Goal: Task Accomplishment & Management: Manage account settings

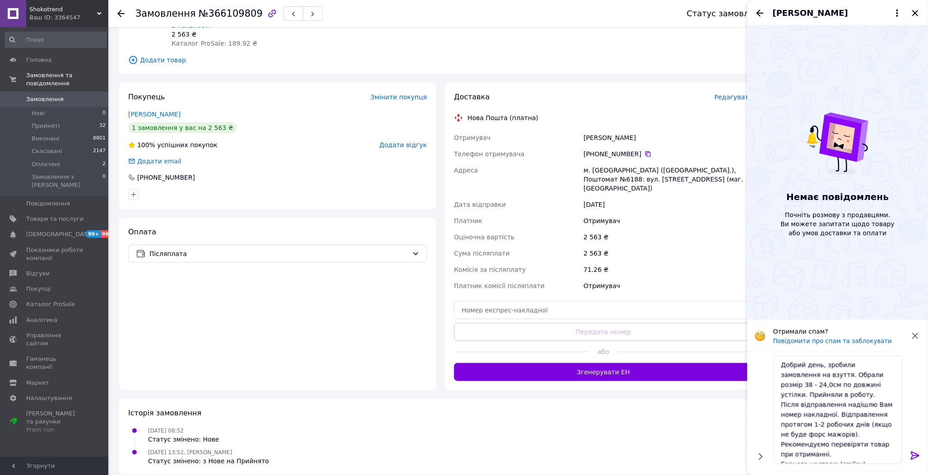
scroll to position [117, 0]
drag, startPoint x: 825, startPoint y: 436, endPoint x: 756, endPoint y: 357, distance: 104.9
click at [757, 357] on div "Добрий день, зробили замовлення на взуття. Обрали розмір 38 - 24,0см по довжині…" at bounding box center [837, 410] width 173 height 116
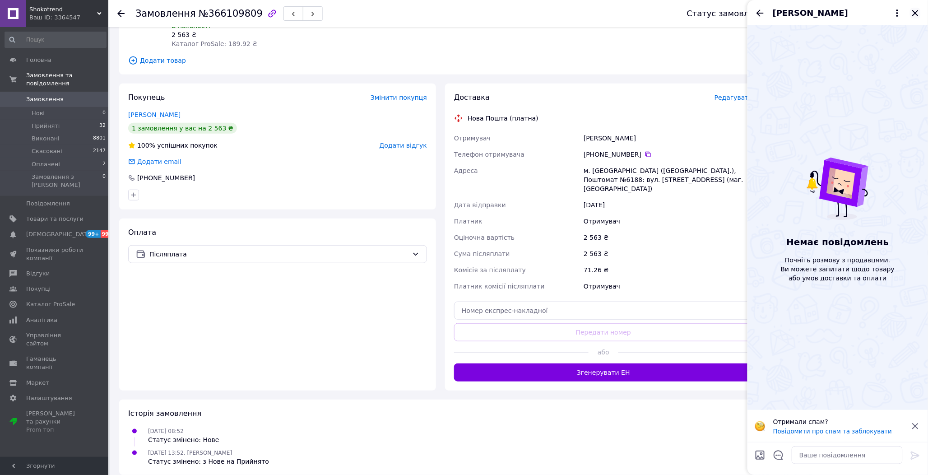
click at [918, 8] on icon "Закрити" at bounding box center [915, 13] width 11 height 11
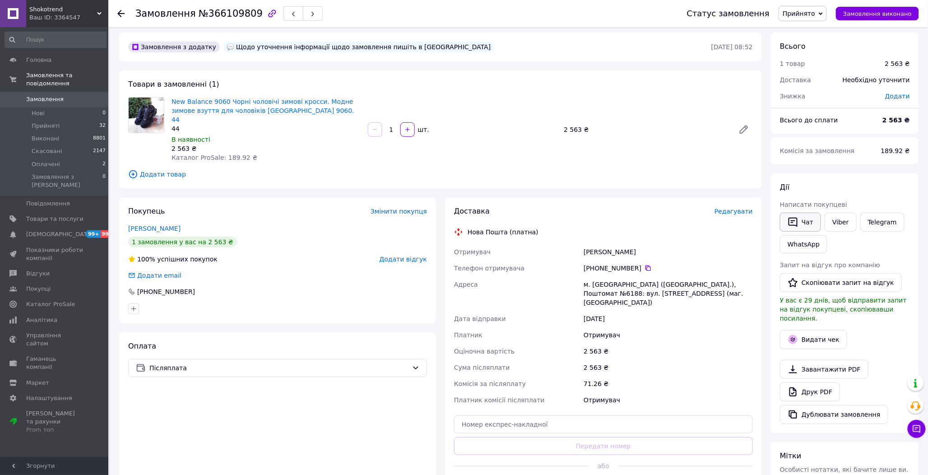
scroll to position [0, 0]
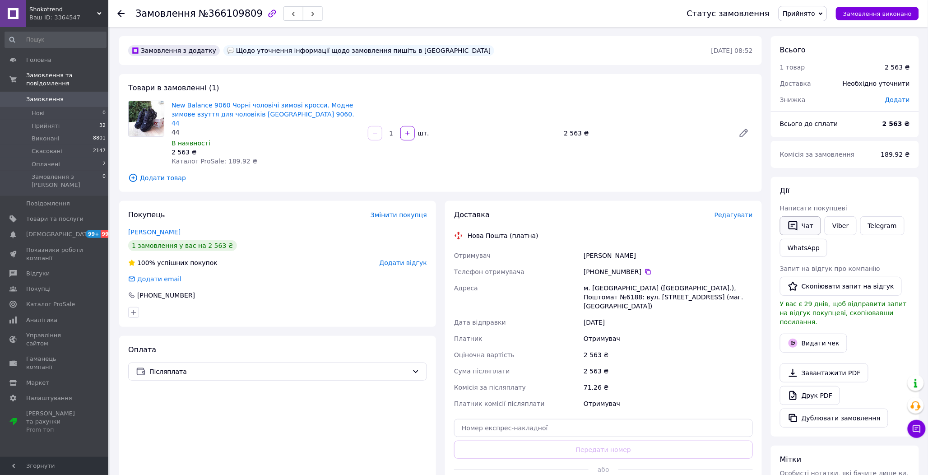
click at [811, 226] on button "Чат" at bounding box center [800, 225] width 41 height 19
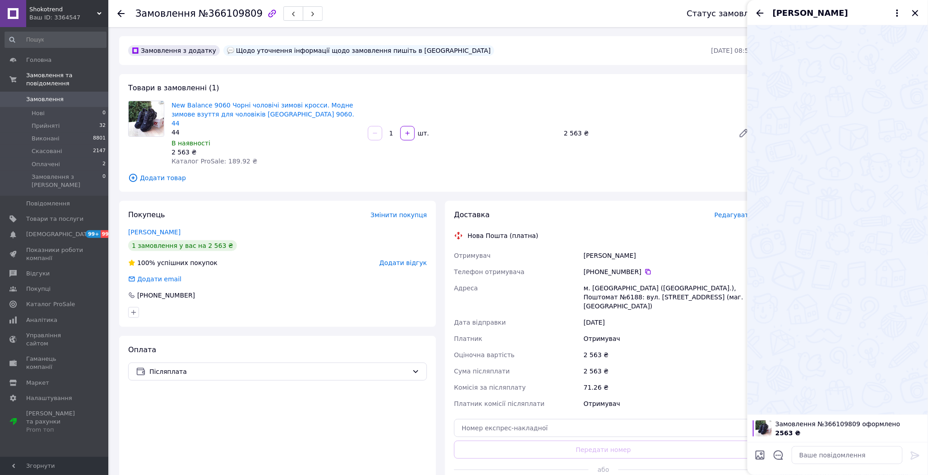
click at [777, 463] on div at bounding box center [778, 457] width 19 height 22
click at [782, 458] on icon "Відкрити шаблони відповідей" at bounding box center [778, 455] width 9 height 9
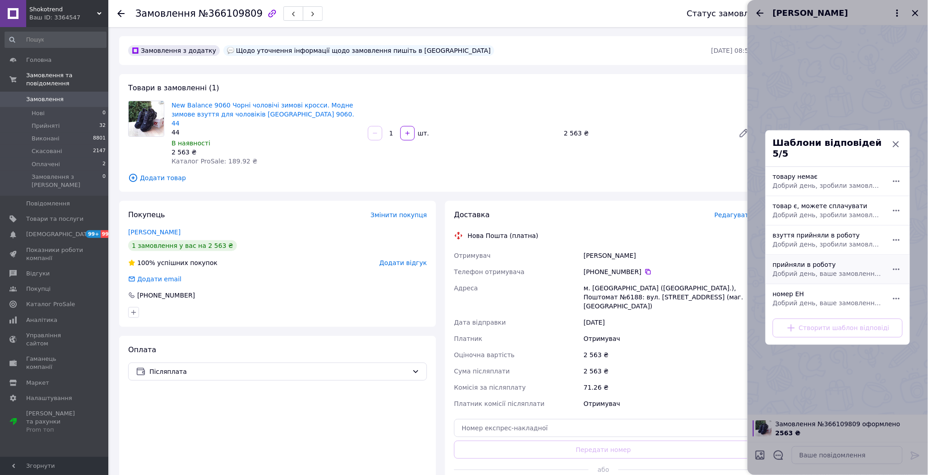
click at [793, 270] on span "Добрий день, ваше замовлення прийняли в роботу. Після відправлення надішлю Вам …" at bounding box center [828, 274] width 110 height 9
type textarea "Добрий день, ваше замовлення прийняли в роботу. Після відправлення надішлю Вам …"
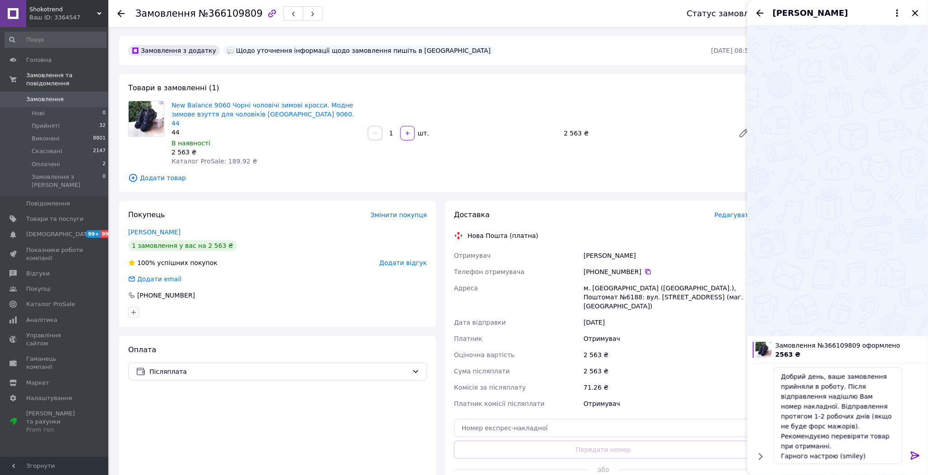
click at [918, 451] on icon at bounding box center [915, 455] width 11 height 11
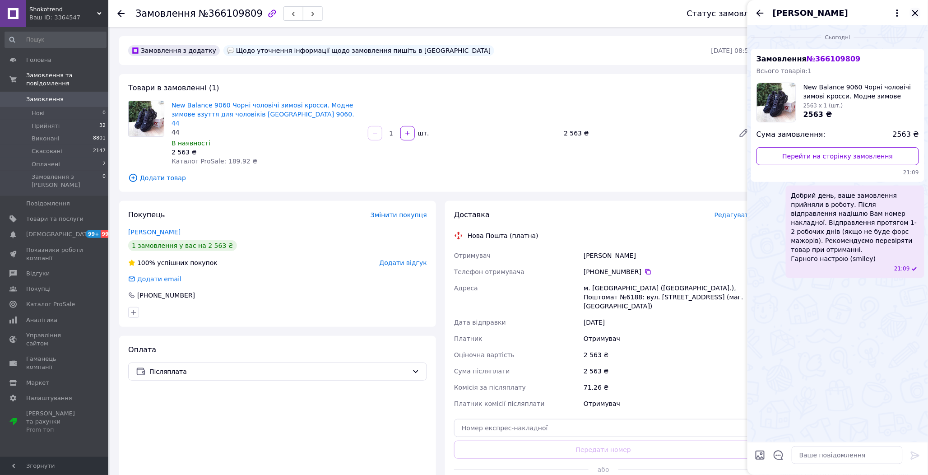
click at [914, 15] on icon "Закрити" at bounding box center [915, 13] width 6 height 6
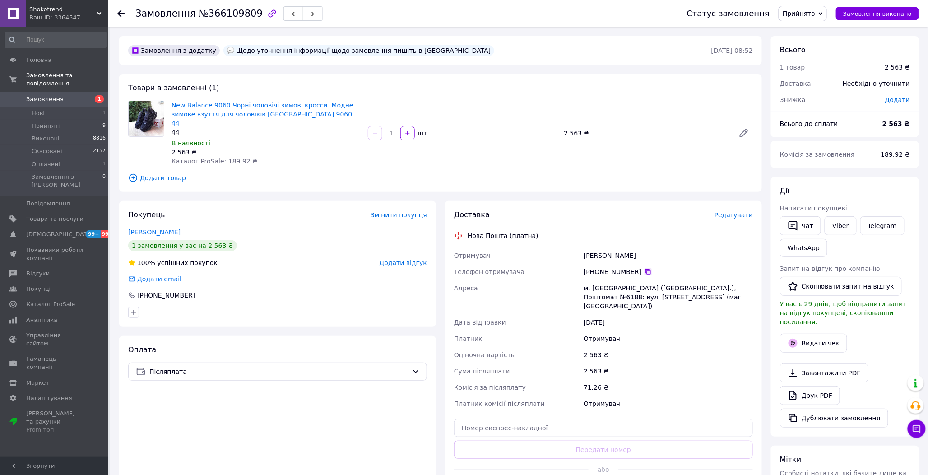
click at [645, 268] on icon at bounding box center [648, 271] width 7 height 7
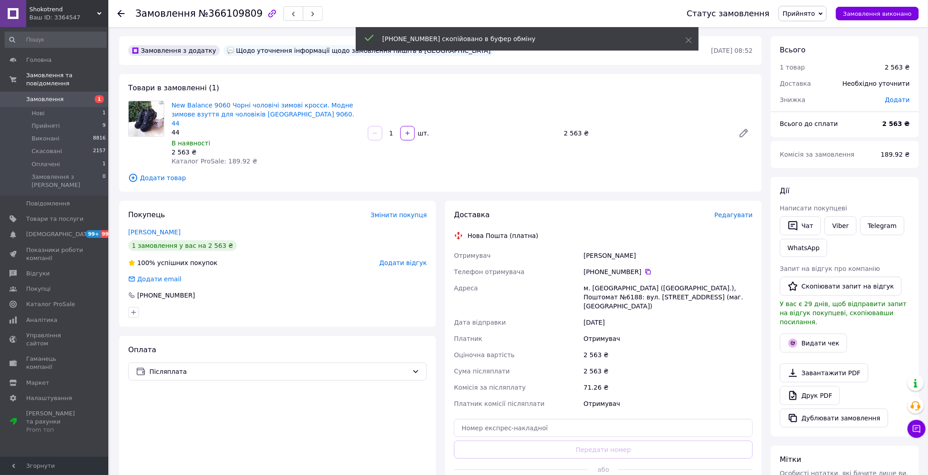
click at [587, 247] on div "Криворучко Денис" at bounding box center [668, 255] width 173 height 16
copy div "Криворучко Денис"
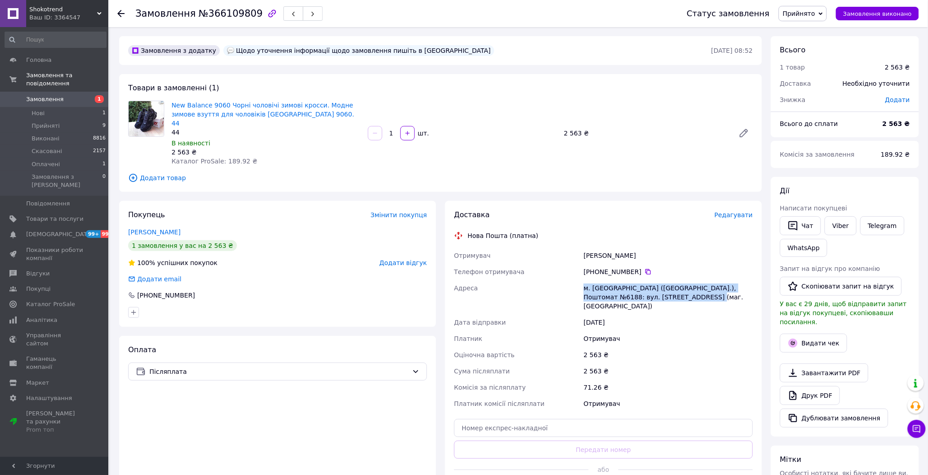
drag, startPoint x: 682, startPoint y: 289, endPoint x: 578, endPoint y: 280, distance: 104.2
click at [578, 280] on div "Отримувач Криворучко Денис Телефон отримувача +380 68 391 16 08   Адреса м. Чер…" at bounding box center [603, 329] width 302 height 164
copy div "Адреса м. Черкаси (Черкаська обл.), Поштомат №6188: вул. Дахнівська Січ, 6 (маг…"
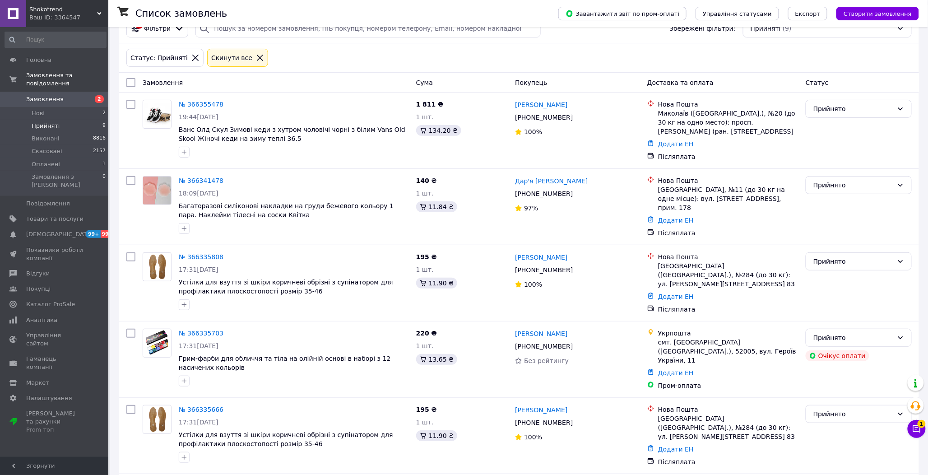
scroll to position [50, 0]
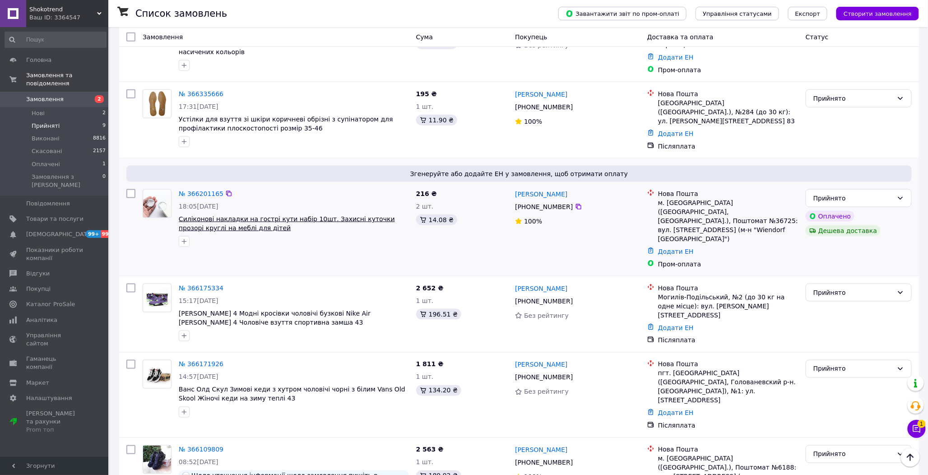
scroll to position [373, 0]
